Goal: Use online tool/utility: Utilize a website feature to perform a specific function

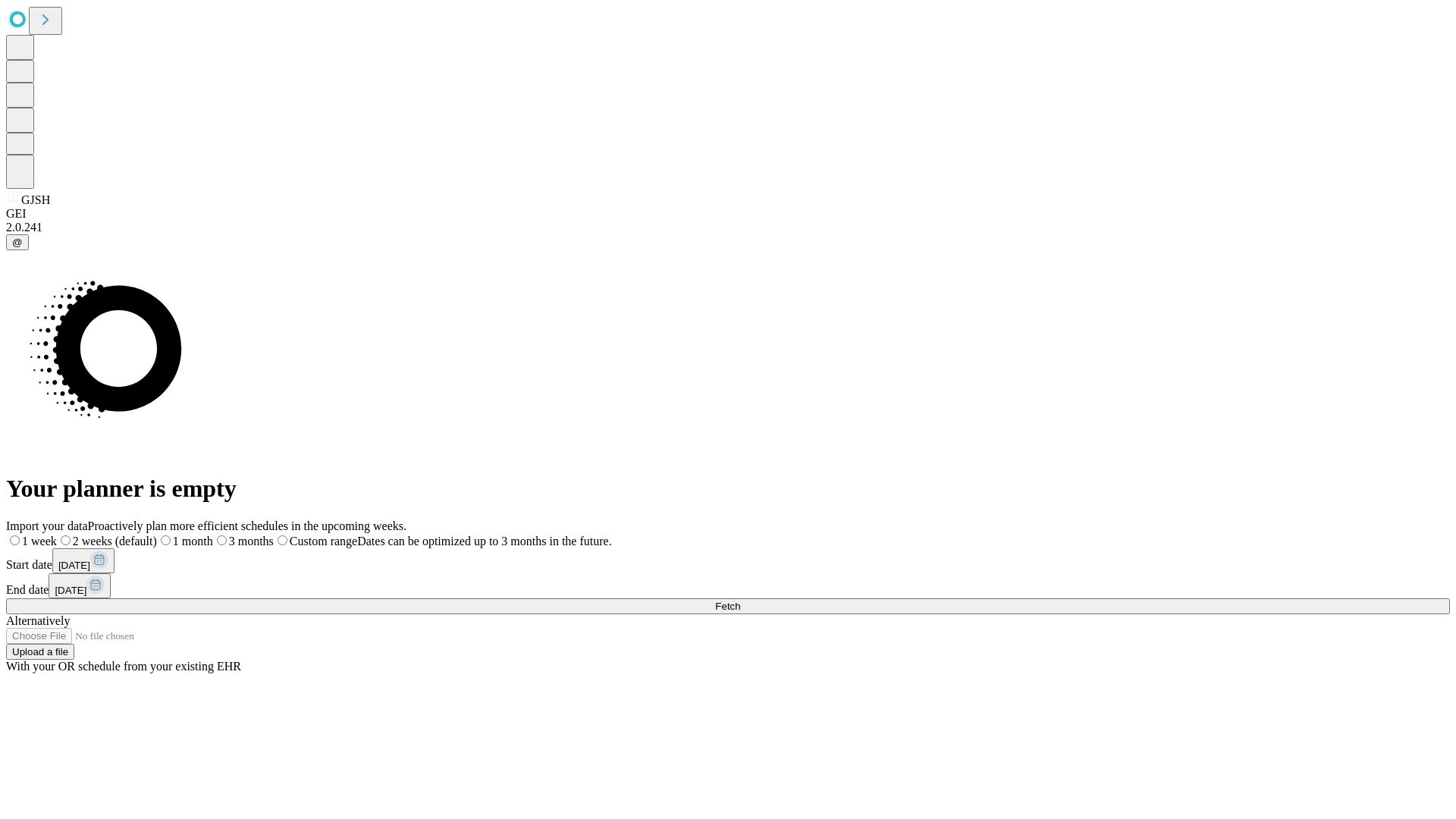
click at [740, 601] on span "Fetch" at bounding box center [727, 606] width 25 height 11
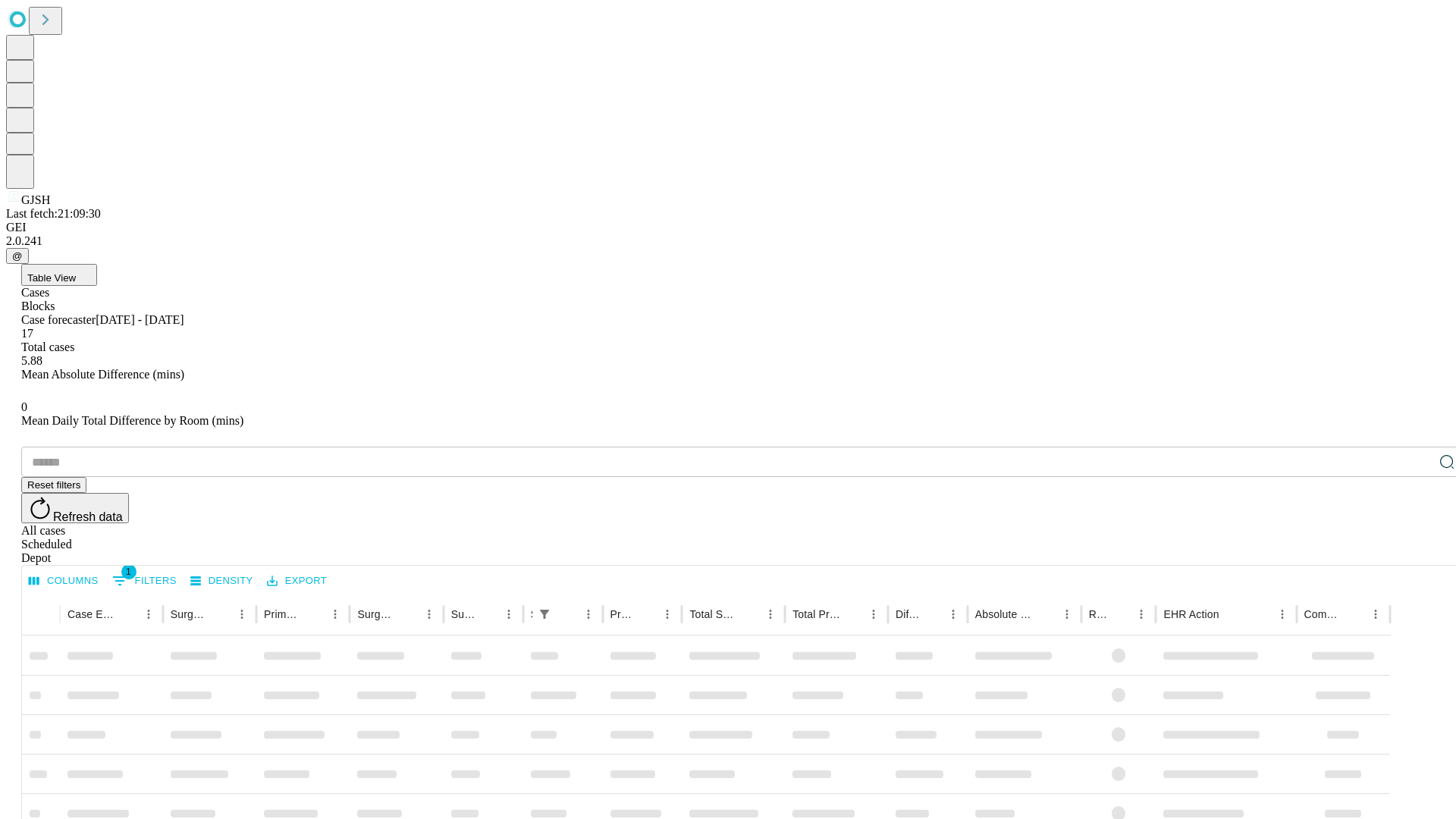
click at [76, 272] on span "Table View" at bounding box center [52, 278] width 49 height 11
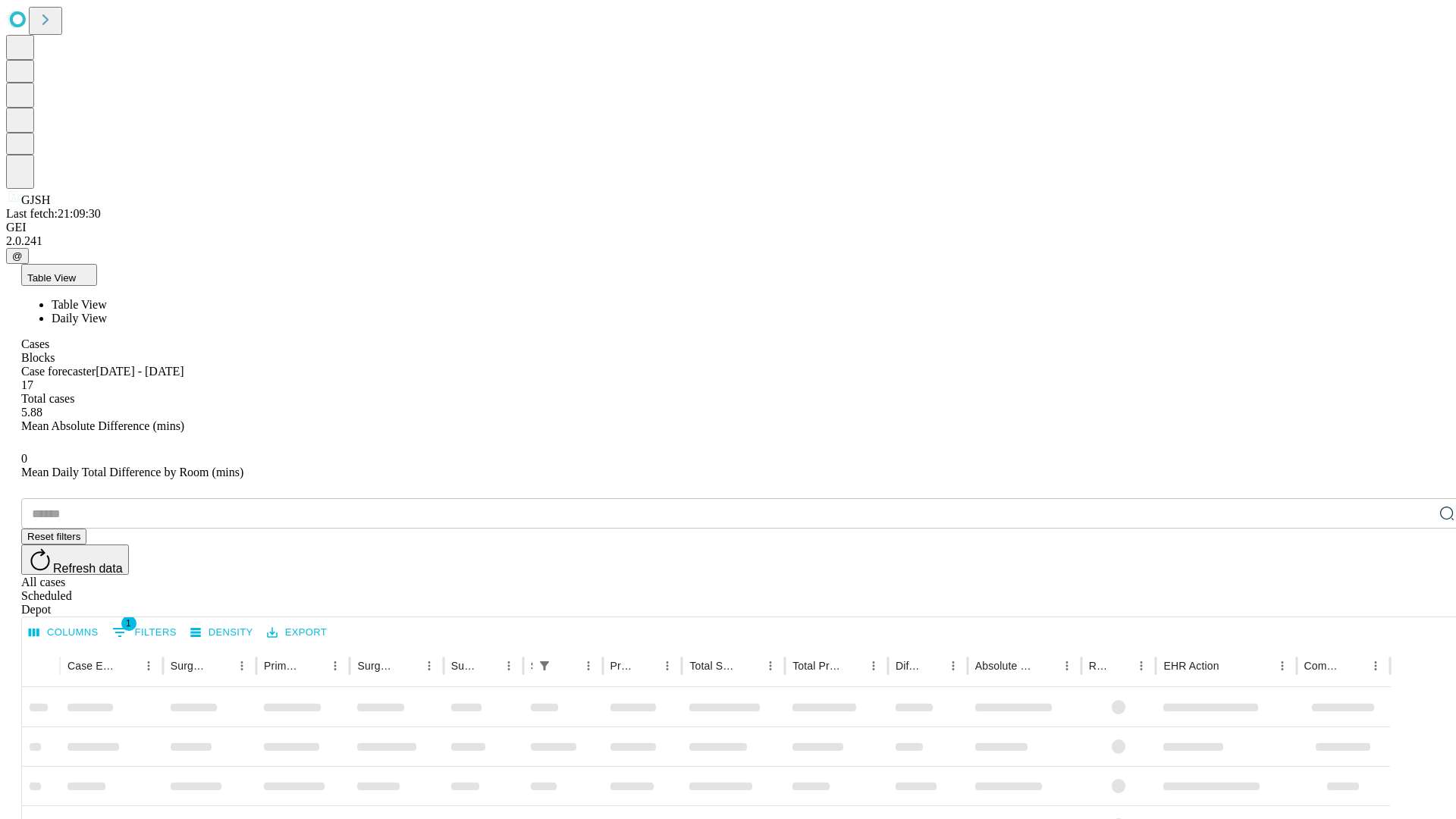
click at [107, 311] on span "Daily View" at bounding box center [79, 317] width 56 height 13
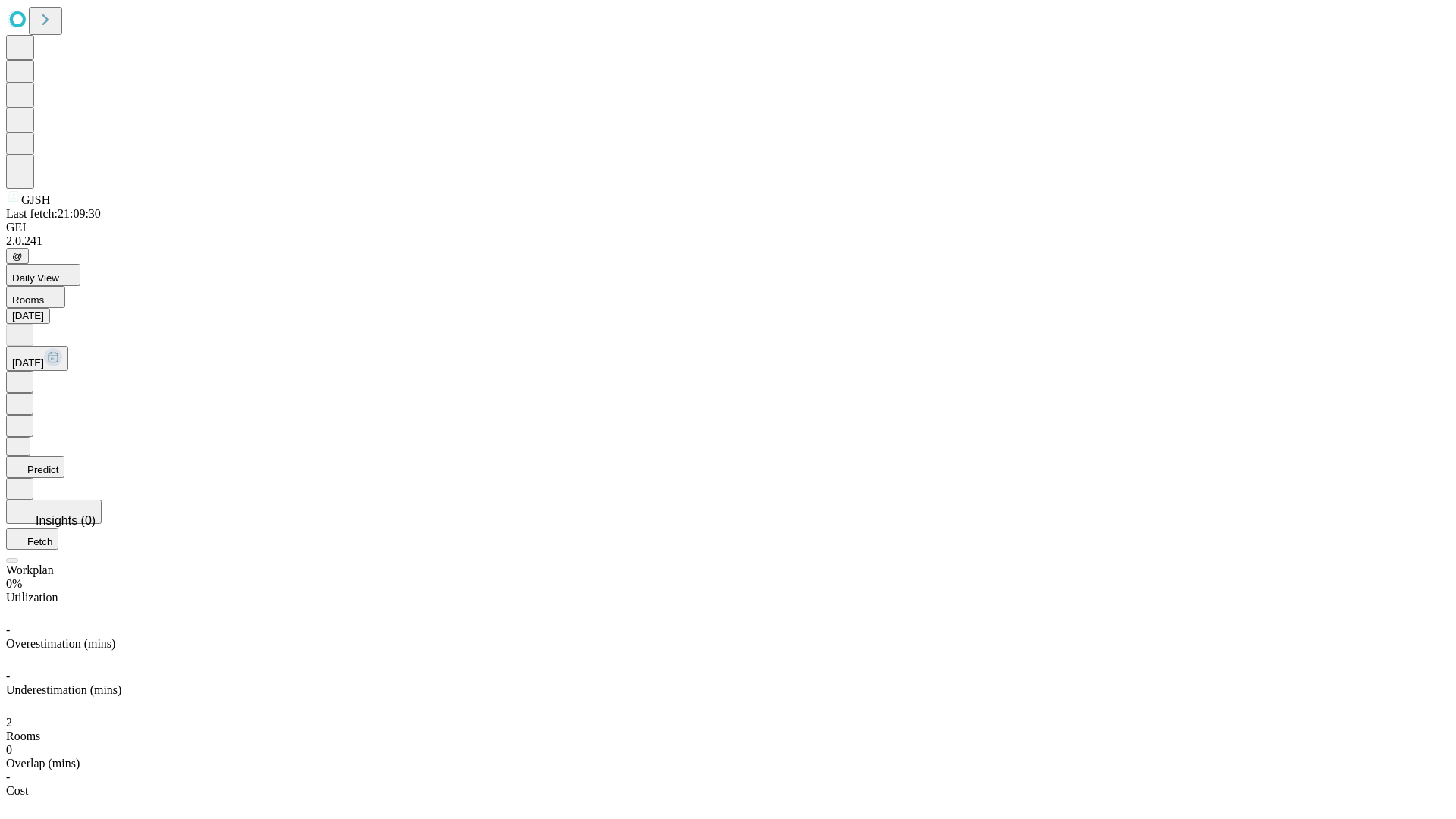
click at [65, 456] on button "Predict" at bounding box center [35, 467] width 59 height 22
